Goal: Task Accomplishment & Management: Manage account settings

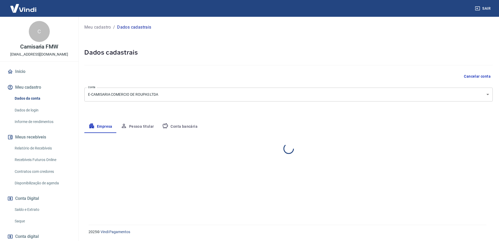
select select "SP"
select select "business"
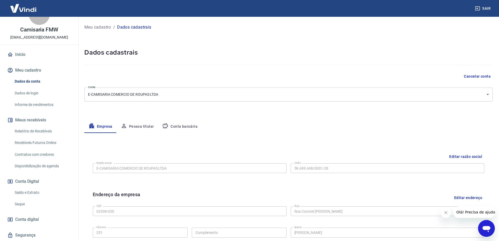
scroll to position [26, 0]
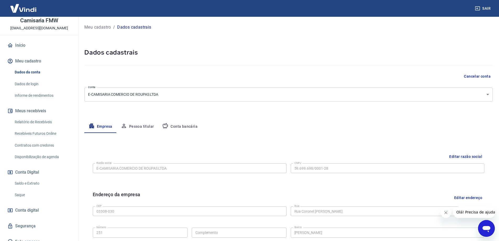
click at [37, 187] on link "Saldo e Extrato" at bounding box center [43, 183] width 60 height 11
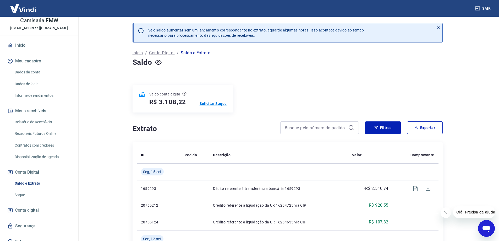
click at [218, 103] on p "Solicitar Saque" at bounding box center [213, 103] width 27 height 5
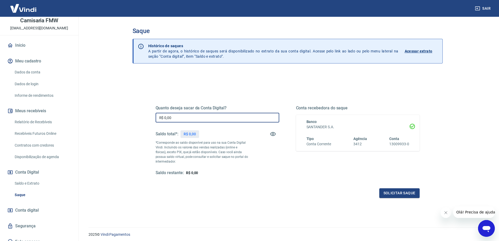
click at [217, 117] on input "R$ 0,00" at bounding box center [218, 118] width 124 height 10
type input "R$ 3.108,22"
click at [392, 198] on button "Solicitar saque" at bounding box center [400, 193] width 40 height 10
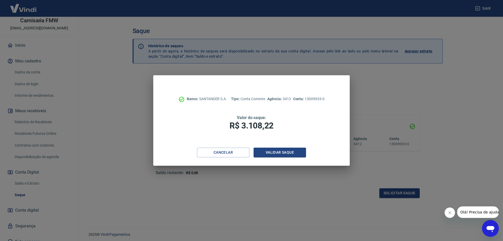
click at [271, 147] on div "Banco: SANTANDER S.A. Tipo: Conta Corrente Agência: 3412 Conta: 13009933-0 Valo…" at bounding box center [251, 111] width 197 height 72
click at [277, 155] on button "Validar saque" at bounding box center [280, 153] width 52 height 10
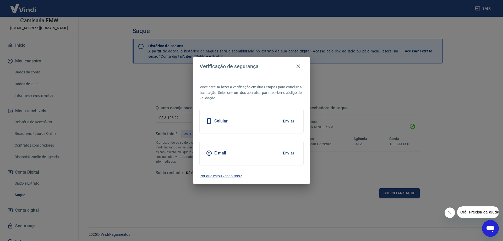
click at [288, 153] on button "Enviar" at bounding box center [288, 153] width 17 height 11
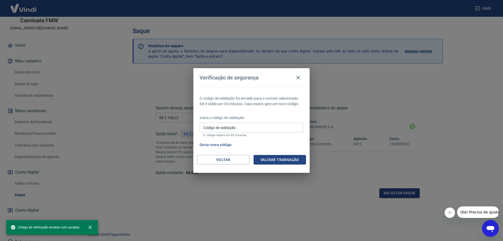
drag, startPoint x: 254, startPoint y: 125, endPoint x: 166, endPoint y: 185, distance: 106.2
click at [254, 125] on input "Código de validação" at bounding box center [252, 128] width 104 height 10
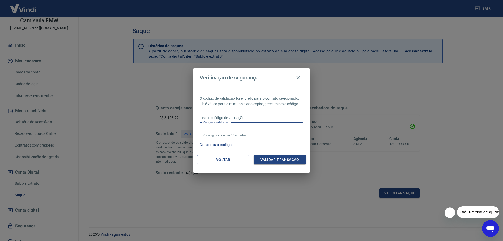
paste input "447471"
type input "447471"
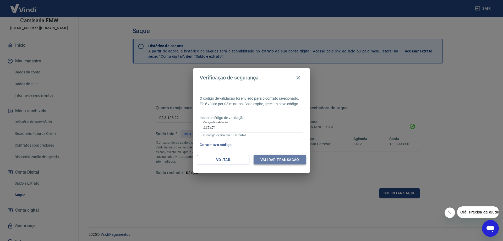
click at [282, 157] on button "Validar transação" at bounding box center [280, 160] width 52 height 10
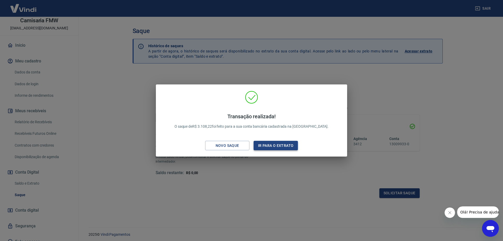
click at [267, 145] on button "Ir para o extrato" at bounding box center [276, 146] width 44 height 10
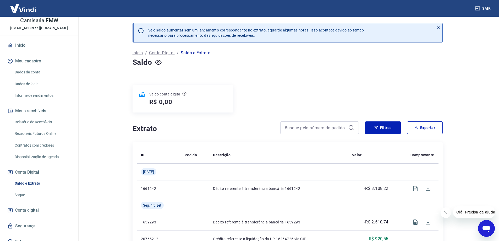
click at [183, 105] on div "R$ 0,00" at bounding box center [167, 102] width 37 height 8
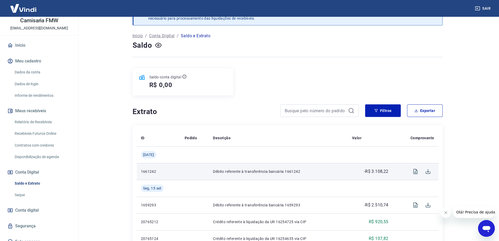
scroll to position [26, 0]
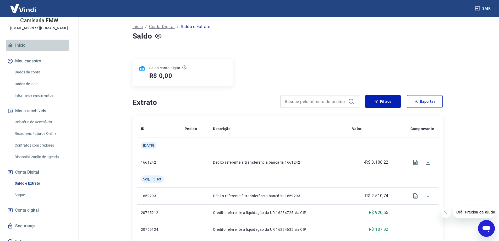
click at [21, 45] on link "Início" at bounding box center [39, 46] width 66 height 12
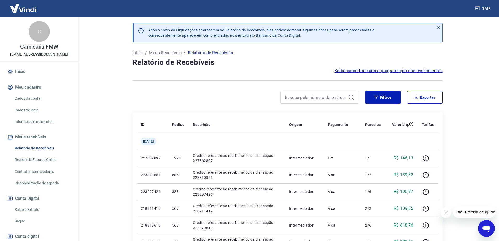
click at [240, 107] on div "Filtros Exportar" at bounding box center [288, 99] width 310 height 17
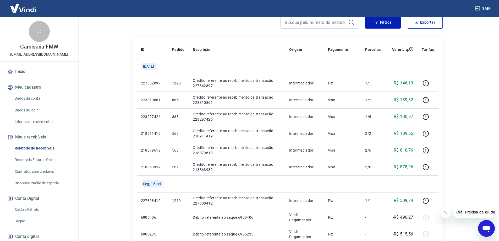
scroll to position [26, 0]
